Goal: Task Accomplishment & Management: Manage account settings

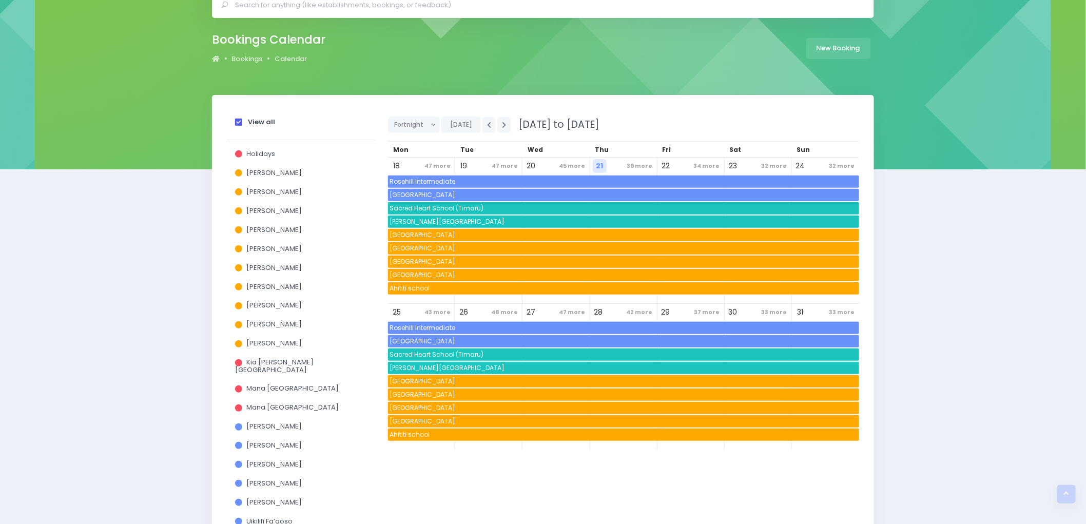
scroll to position [53, 0]
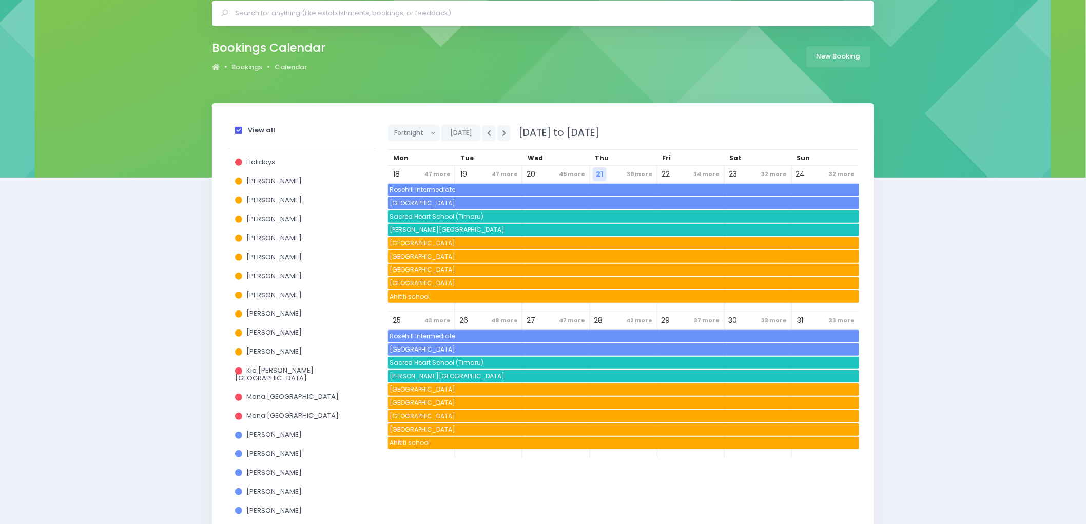
click at [242, 130] on span at bounding box center [238, 130] width 7 height 7
click at [0, 0] on input "View all" at bounding box center [0, 0] width 0 height 0
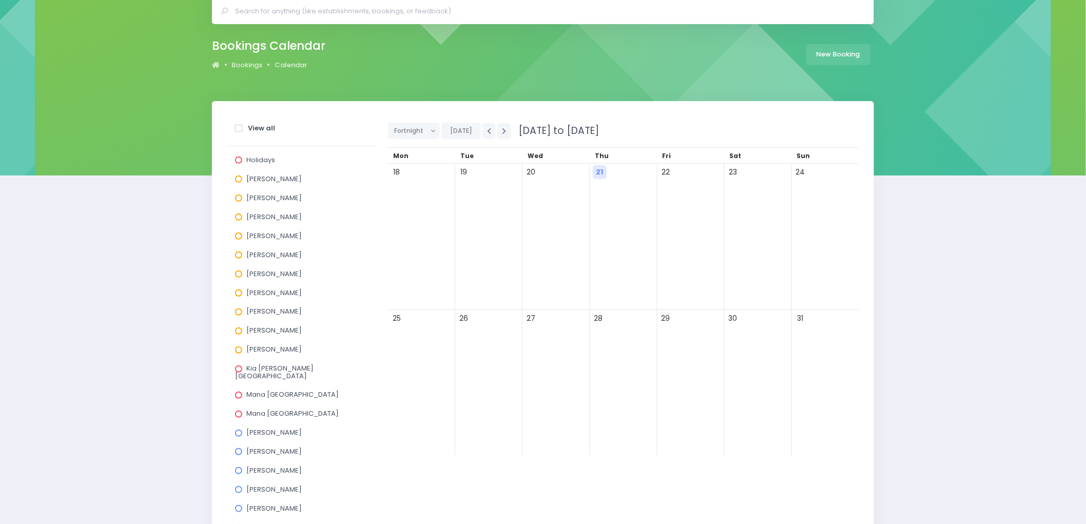
scroll to position [281, 0]
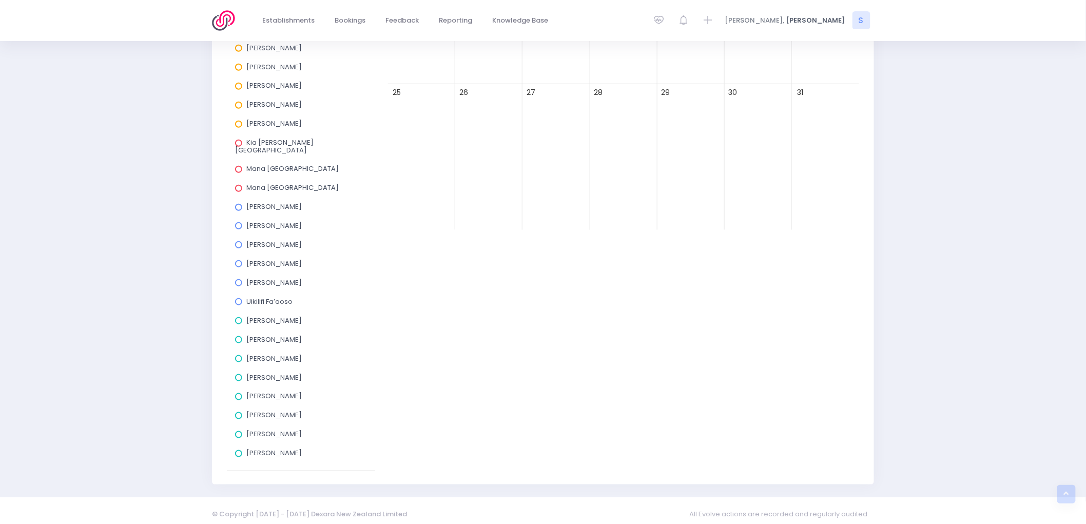
click at [238, 450] on span at bounding box center [238, 453] width 7 height 7
click at [0, 0] on input "[PERSON_NAME]" at bounding box center [0, 0] width 0 height 0
click at [239, 412] on span at bounding box center [238, 415] width 7 height 7
click at [0, 0] on input "[PERSON_NAME]" at bounding box center [0, 0] width 0 height 0
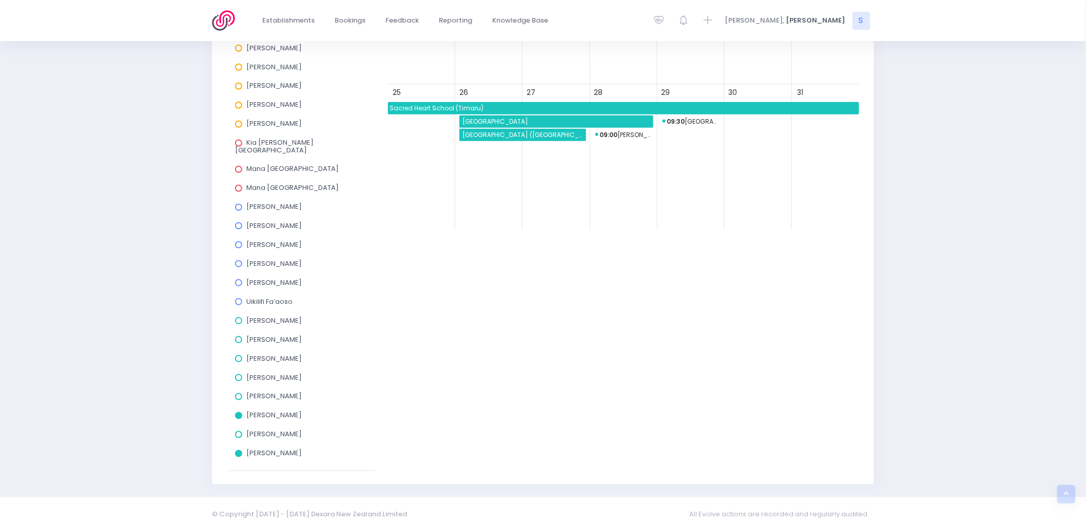
click at [239, 450] on span at bounding box center [238, 453] width 7 height 7
click at [0, 0] on input "[PERSON_NAME]" at bounding box center [0, 0] width 0 height 0
